Goal: Information Seeking & Learning: Learn about a topic

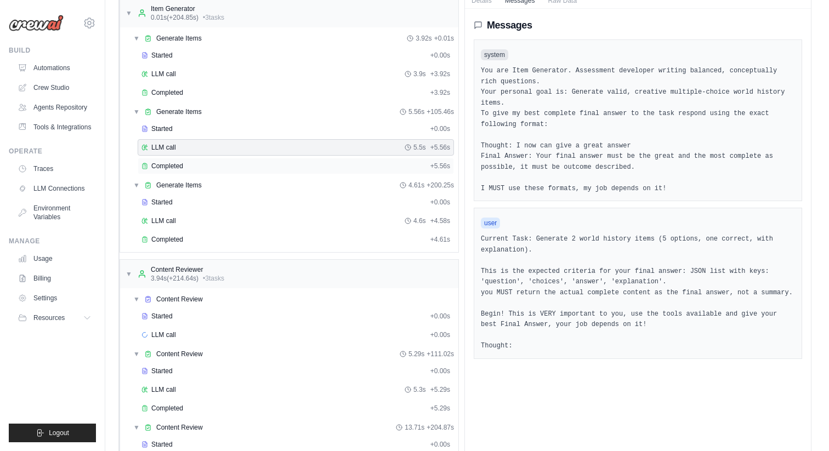
scroll to position [112, 0]
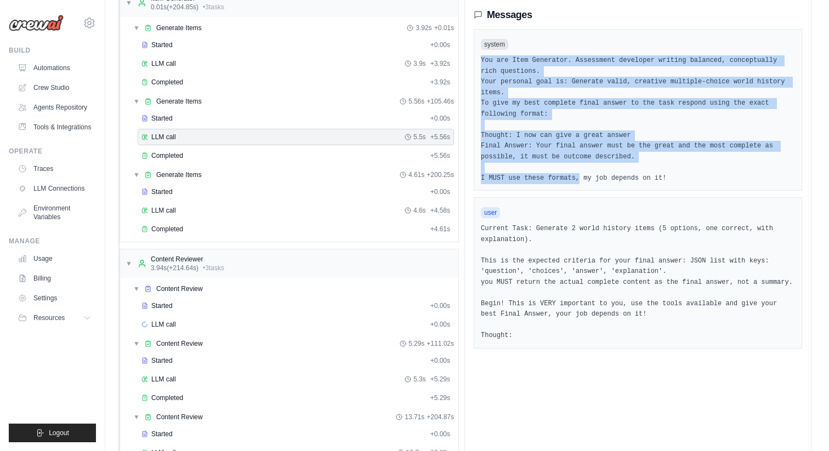
drag, startPoint x: 471, startPoint y: 44, endPoint x: 570, endPoint y: 146, distance: 141.8
click at [570, 146] on div "system You are Item Generator. Assessment developer writing balanced, conceptua…" at bounding box center [637, 110] width 328 height 162
drag, startPoint x: 567, startPoint y: 312, endPoint x: 485, endPoint y: 204, distance: 135.8
click at [485, 204] on div "user Current Task: Generate 2 world history items (5 options, one correct, with…" at bounding box center [637, 272] width 328 height 151
click at [485, 224] on pre "Current Task: Generate 2 world history items (5 options, one correct, with expl…" at bounding box center [638, 283] width 314 height 118
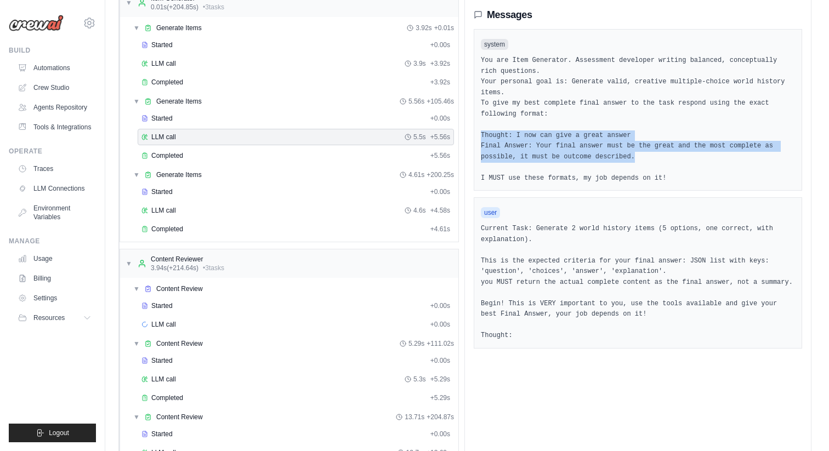
drag, startPoint x: 476, startPoint y: 112, endPoint x: 604, endPoint y: 130, distance: 129.5
click at [604, 130] on pre "You are Item Generator. Assessment developer writing balanced, conceptually ric…" at bounding box center [638, 119] width 314 height 128
click at [594, 111] on pre "You are Item Generator. Assessment developer writing balanced, conceptually ric…" at bounding box center [638, 119] width 314 height 128
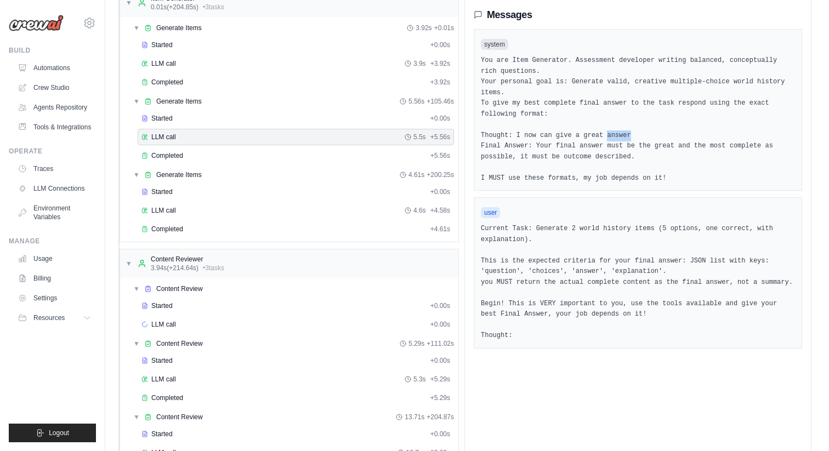
click at [594, 111] on pre "You are Item Generator. Assessment developer writing balanced, conceptually ric…" at bounding box center [638, 119] width 314 height 128
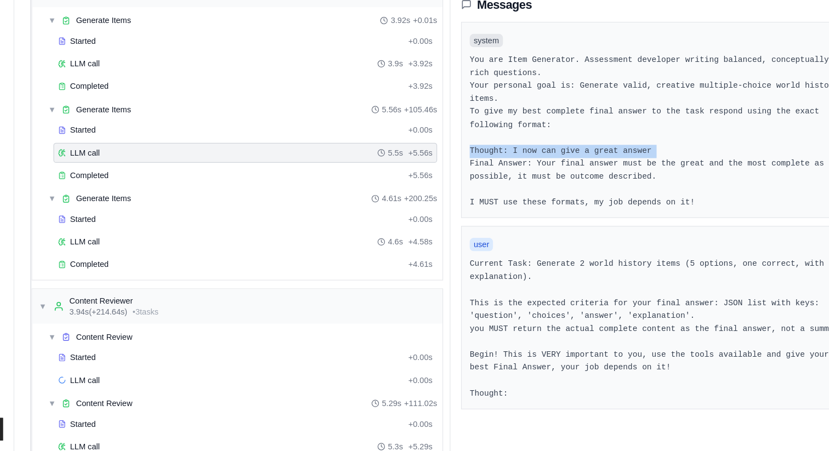
scroll to position [45, 0]
click at [163, 273] on span "LLM call" at bounding box center [163, 277] width 25 height 9
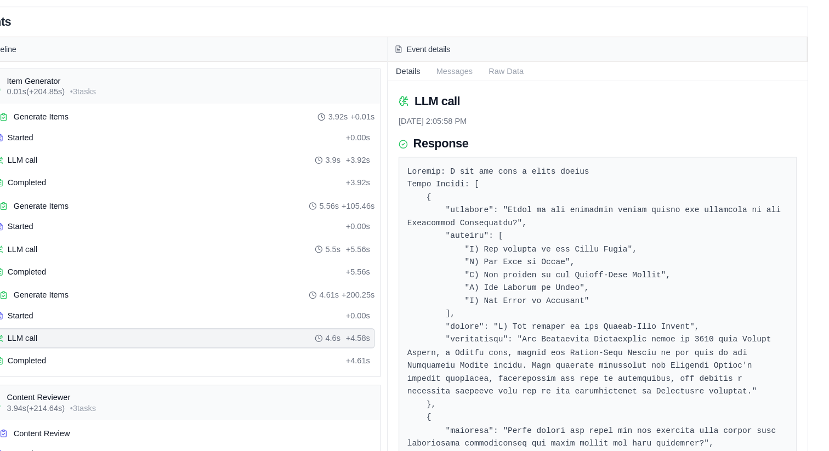
scroll to position [35, 0]
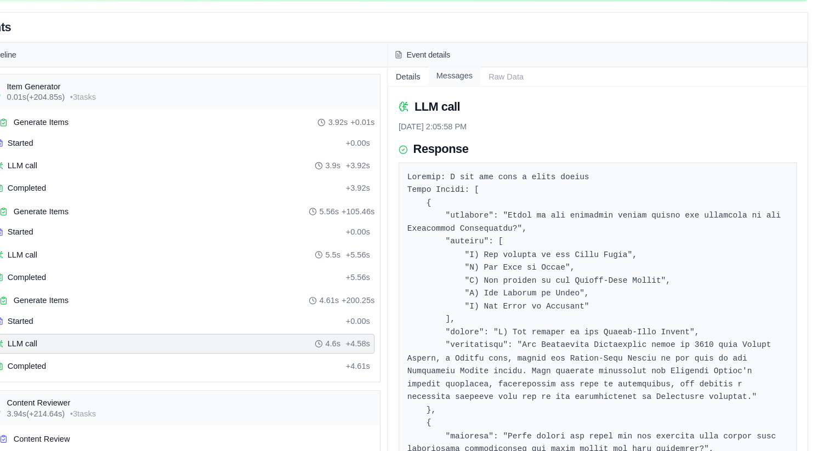
click at [521, 67] on button "Messages" at bounding box center [519, 67] width 43 height 15
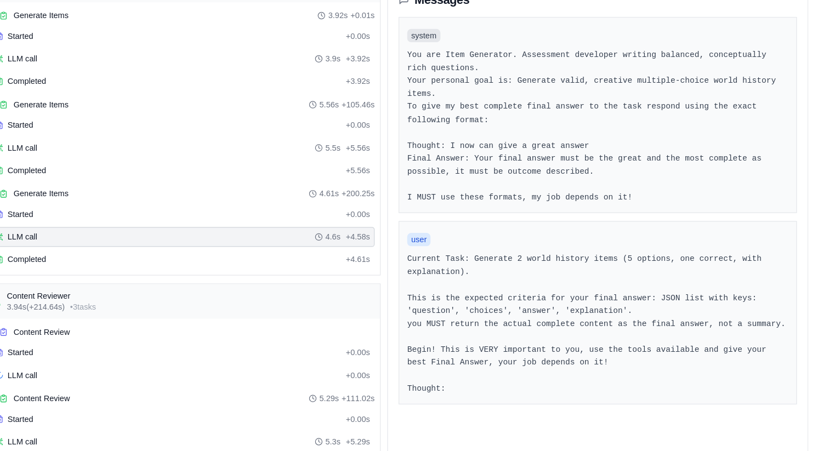
scroll to position [48, 0]
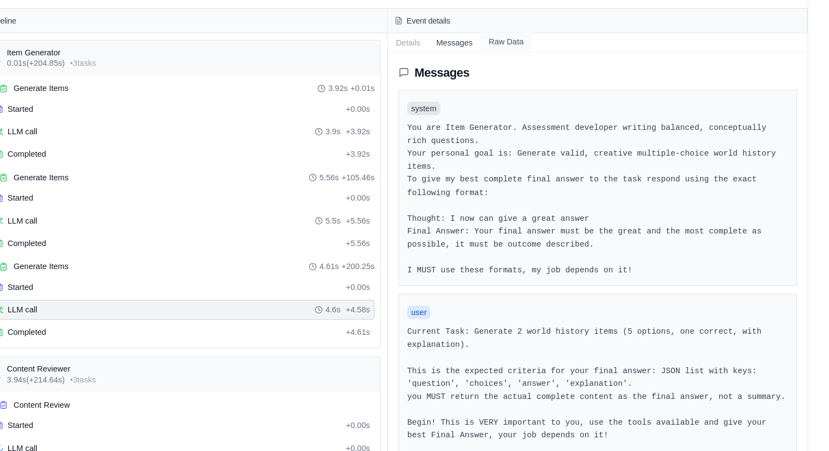
click at [557, 52] on button "Raw Data" at bounding box center [562, 54] width 42 height 15
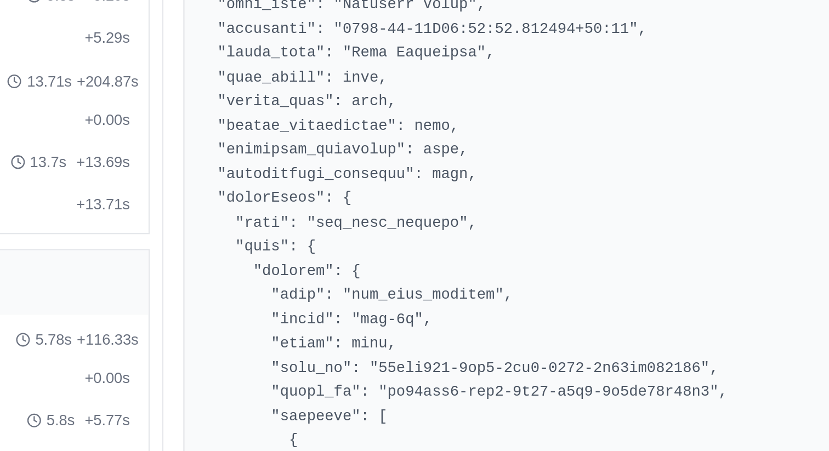
scroll to position [244, 0]
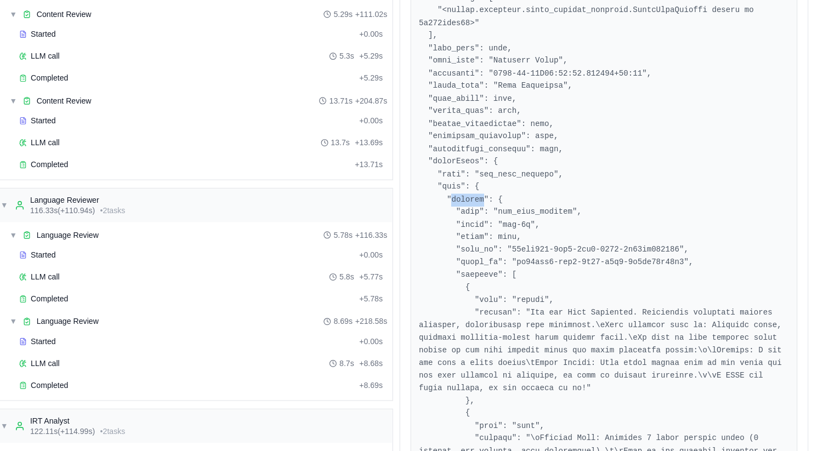
scroll to position [375, 0]
